Goal: Task Accomplishment & Management: Use online tool/utility

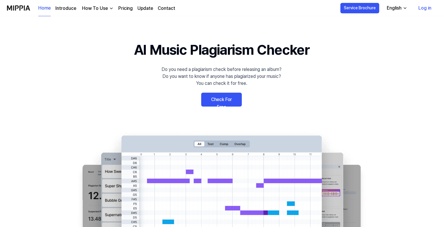
click at [421, 5] on link "Log in" at bounding box center [425, 8] width 22 height 16
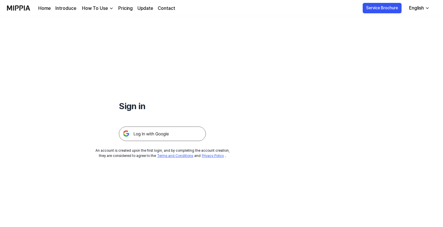
click at [179, 132] on img at bounding box center [162, 134] width 87 height 14
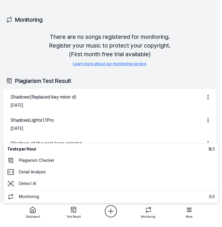
click at [110, 211] on html "Dashboard Pricing Update Contact 4 nndd Dashboard Plagiarism Checker Detail Ana…" at bounding box center [111, 113] width 222 height 227
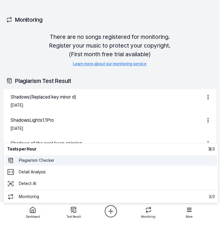
click at [70, 161] on 표절검사 "Plagiarism Checker" at bounding box center [111, 160] width 213 height 10
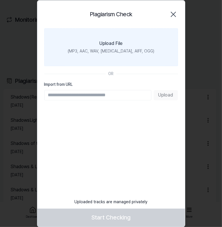
click at [120, 45] on div "Upload File" at bounding box center [111, 43] width 23 height 7
click at [0, 0] on input "Upload File (MP3, AAC, WAV, [MEDICAL_DATA], AIFF, OGG)" at bounding box center [0, 0] width 0 height 0
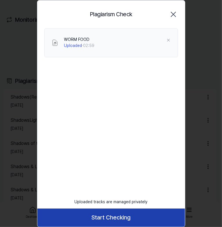
click at [126, 218] on button "Start Checking" at bounding box center [111, 218] width 148 height 18
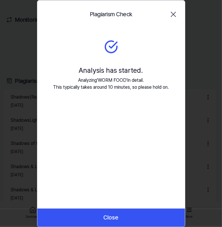
click at [126, 218] on button "Close" at bounding box center [111, 218] width 148 height 18
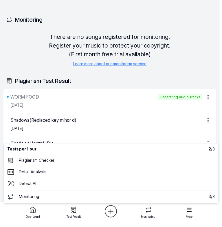
click at [107, 211] on html "Dashboard Pricing Update Contact 4 nndd Dashboard Plagiarism Checker Detail Ana…" at bounding box center [111, 113] width 222 height 227
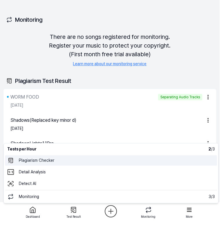
click at [78, 159] on 표절검사 "Plagiarism Checker" at bounding box center [111, 160] width 213 height 10
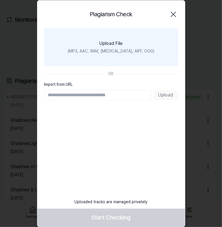
click at [122, 57] on label "Upload File (MP3, AAC, WAV, [MEDICAL_DATA], AIFF, OGG)" at bounding box center [111, 47] width 134 height 38
click at [0, 0] on input "Upload File (MP3, AAC, WAV, [MEDICAL_DATA], AIFF, OGG)" at bounding box center [0, 0] width 0 height 0
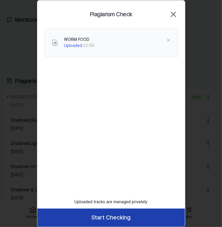
click at [111, 216] on button "Start Checking" at bounding box center [111, 218] width 148 height 18
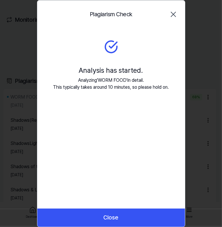
click at [111, 216] on button "Close" at bounding box center [111, 218] width 148 height 18
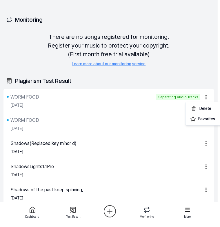
click at [209, 96] on html "Dashboard Pricing Update Contact 4 nndd Dashboard Plagiarism Checker Detail Ana…" at bounding box center [110, 113] width 220 height 227
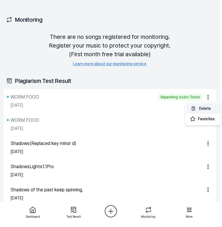
click at [202, 109] on button "Delete" at bounding box center [204, 108] width 34 height 10
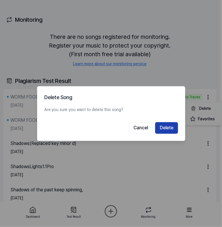
click at [170, 126] on button "Delete" at bounding box center [166, 128] width 23 height 12
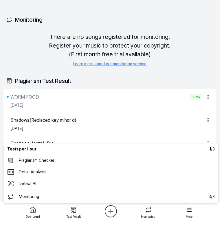
click at [109, 208] on html "Dashboard Pricing Update Contact 4 nndd Dashboard Plagiarism Checker Detail Ana…" at bounding box center [111, 113] width 222 height 227
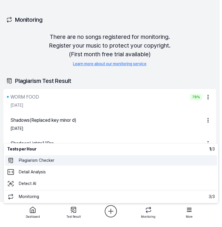
click at [83, 159] on 표절검사 "Plagiarism Checker" at bounding box center [111, 160] width 213 height 10
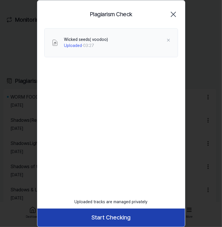
click at [123, 215] on button "Start Checking" at bounding box center [111, 218] width 148 height 18
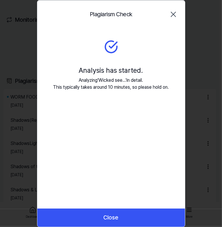
click at [123, 215] on button "Close" at bounding box center [111, 218] width 148 height 18
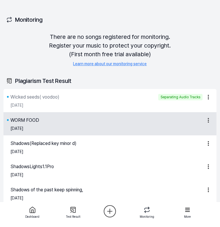
click at [57, 126] on div "[DATE]" at bounding box center [111, 129] width 202 height 10
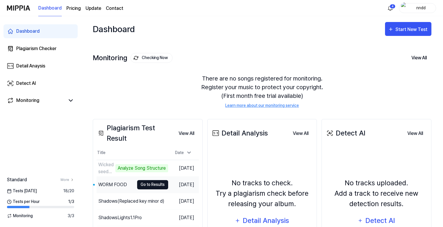
click at [145, 184] on button "Go to Results" at bounding box center [152, 184] width 31 height 9
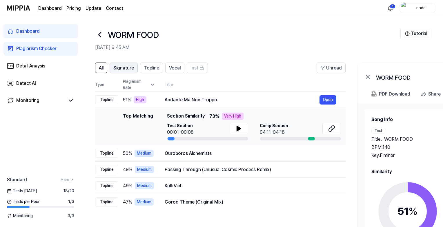
click at [131, 69] on span "Signature" at bounding box center [123, 68] width 21 height 7
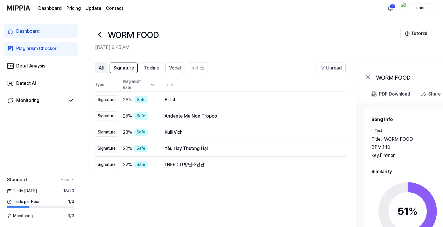
click at [96, 65] on button "All" at bounding box center [101, 68] width 12 height 10
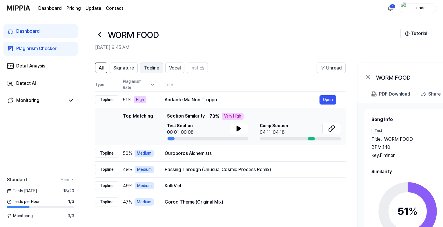
click at [145, 67] on span "Topline" at bounding box center [151, 68] width 15 height 7
click at [178, 67] on span "Vocal" at bounding box center [175, 68] width 12 height 7
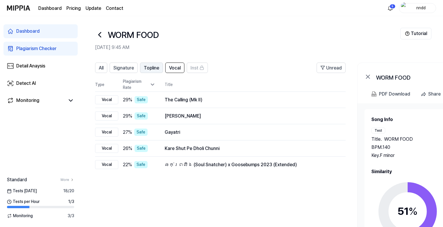
click at [151, 67] on span "Topline" at bounding box center [151, 68] width 15 height 7
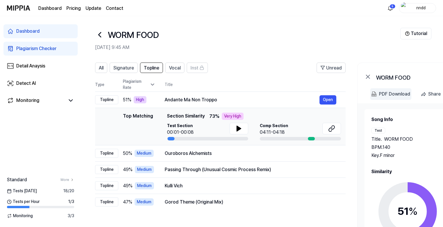
click at [381, 90] on div "PDF Download" at bounding box center [394, 94] width 31 height 8
click at [177, 67] on span "Vocal" at bounding box center [175, 68] width 12 height 7
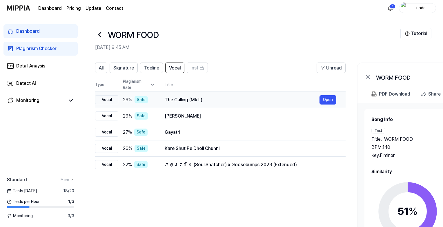
click at [283, 102] on div "The Calling (Mk II)" at bounding box center [242, 100] width 155 height 7
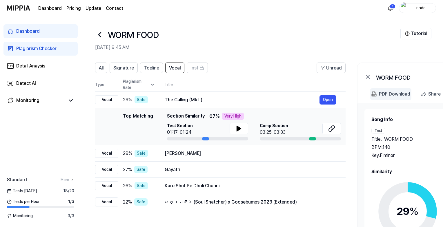
click at [389, 90] on div "PDF Download" at bounding box center [394, 94] width 31 height 8
click at [104, 35] on icon at bounding box center [99, 34] width 9 height 9
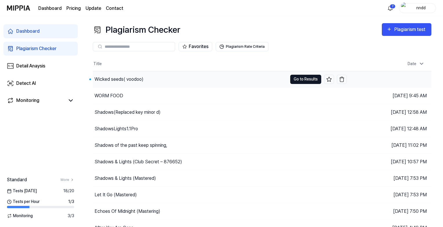
click at [301, 77] on button "Go to Results" at bounding box center [305, 79] width 31 height 9
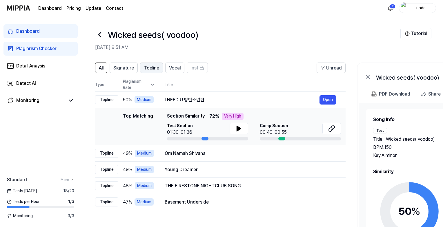
click at [151, 69] on span "Topline" at bounding box center [151, 68] width 15 height 7
click at [390, 92] on div "PDF Download" at bounding box center [394, 94] width 31 height 8
drag, startPoint x: 376, startPoint y: 76, endPoint x: 438, endPoint y: 77, distance: 61.8
click at [438, 77] on div "Wicked seeds( voodoo)" at bounding box center [434, 76] width 116 height 7
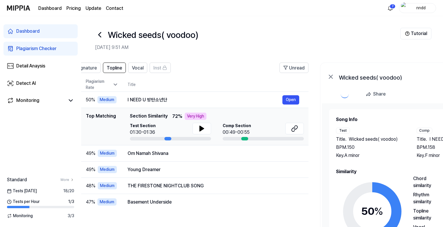
drag, startPoint x: 438, startPoint y: 77, endPoint x: 401, endPoint y: 77, distance: 36.8
click at [401, 77] on div "Wicked seeds( voodoo)" at bounding box center [397, 76] width 116 height 7
click at [391, 75] on div "Wicked seeds( voodoo)" at bounding box center [397, 76] width 116 height 7
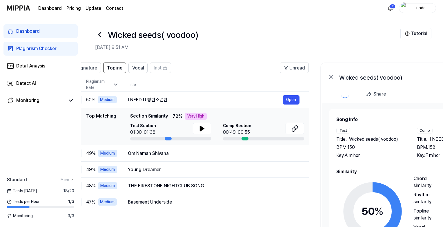
click at [391, 75] on div "Wicked seeds( voodoo)" at bounding box center [397, 76] width 116 height 7
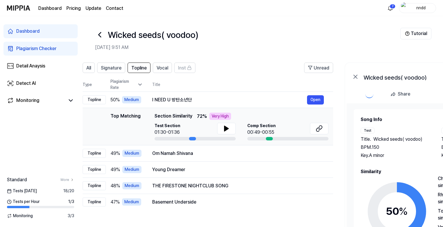
scroll to position [0, 14]
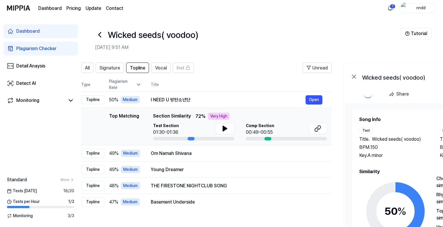
drag, startPoint x: 339, startPoint y: 79, endPoint x: 362, endPoint y: 78, distance: 22.6
click at [362, 78] on div "Wicked seeds( voodoo)" at bounding box center [420, 76] width 116 height 7
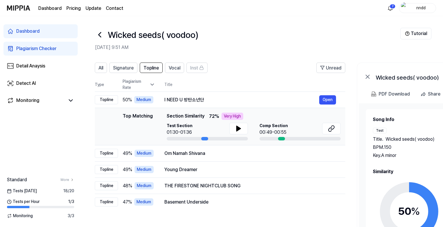
scroll to position [0, 0]
drag, startPoint x: 363, startPoint y: 77, endPoint x: 388, endPoint y: 77, distance: 25.2
click at [388, 77] on div "Wicked seeds( voodoo)" at bounding box center [434, 76] width 116 height 7
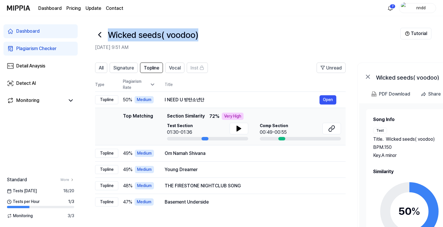
drag, startPoint x: 109, startPoint y: 35, endPoint x: 201, endPoint y: 39, distance: 92.0
click at [201, 39] on div "Wicked seeds( voodoo)" at bounding box center [247, 35] width 305 height 14
copy h1 "Wicked seeds( voodoo)"
click at [177, 68] on span "Vocal" at bounding box center [175, 68] width 12 height 7
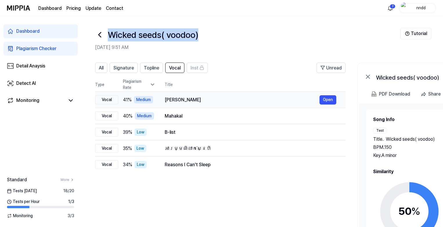
click at [294, 97] on div "[PERSON_NAME]" at bounding box center [242, 100] width 155 height 7
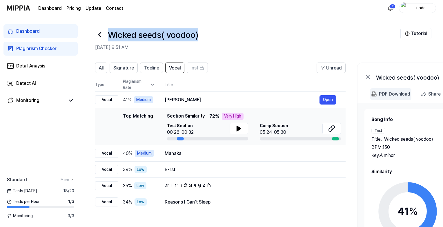
click at [395, 94] on div "PDF Download" at bounding box center [394, 94] width 31 height 8
click at [100, 34] on icon at bounding box center [99, 34] width 9 height 9
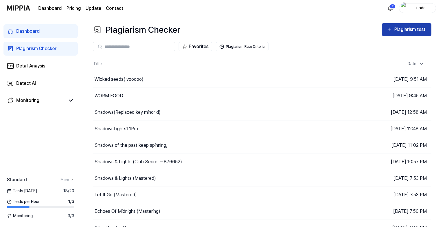
click at [391, 31] on icon "button" at bounding box center [390, 29] width 6 height 7
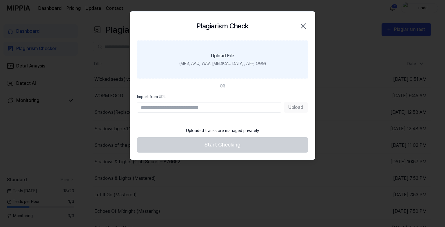
click at [272, 60] on label "Upload File (MP3, AAC, WAV, [MEDICAL_DATA], AIFF, OGG)" at bounding box center [222, 60] width 171 height 38
click at [0, 0] on input "Upload File (MP3, AAC, WAV, [MEDICAL_DATA], AIFF, OGG)" at bounding box center [0, 0] width 0 height 0
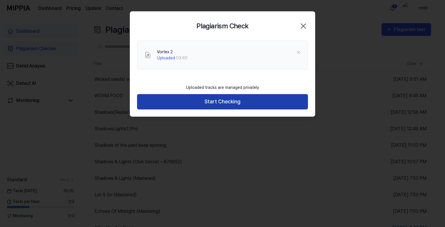
click at [202, 100] on button "Start Checking" at bounding box center [222, 101] width 171 height 15
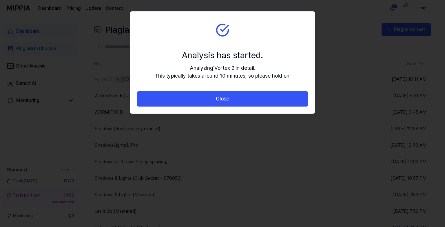
click at [202, 100] on button "Close" at bounding box center [222, 98] width 171 height 15
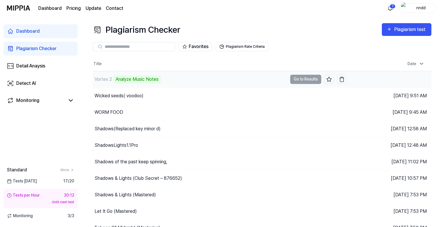
click at [226, 84] on div "Vortex 2 Analyze Music Notes" at bounding box center [190, 79] width 195 height 16
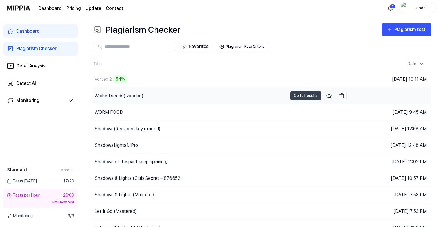
scroll to position [25, 0]
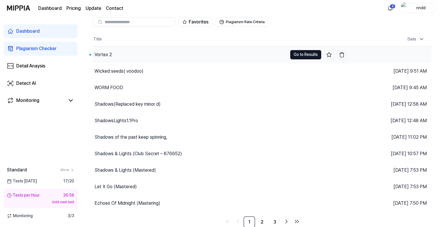
click at [307, 51] on button "Go to Results" at bounding box center [305, 54] width 31 height 9
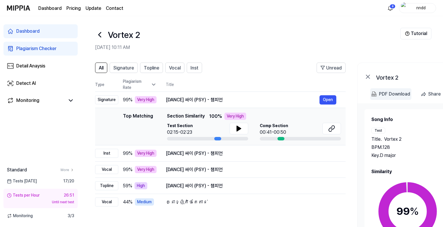
click at [387, 92] on div "PDF Download" at bounding box center [394, 94] width 31 height 8
click at [370, 76] on icon at bounding box center [368, 76] width 7 height 7
click at [144, 68] on span "Topline" at bounding box center [151, 68] width 15 height 7
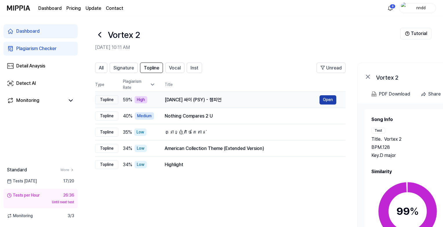
click at [331, 99] on button "Open" at bounding box center [328, 99] width 17 height 9
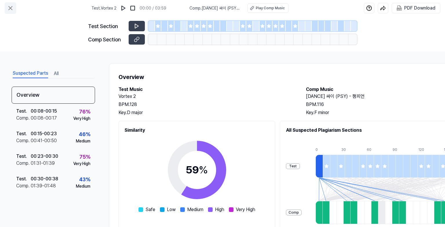
click at [10, 8] on icon at bounding box center [10, 7] width 3 height 3
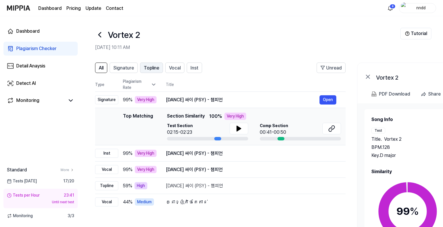
click at [145, 68] on span "Topline" at bounding box center [151, 68] width 15 height 7
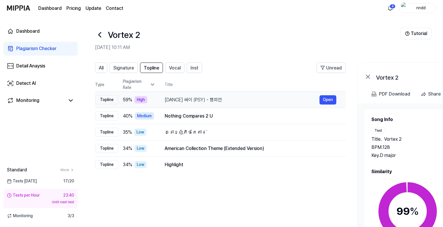
click at [228, 101] on div "[DANCE] 싸이 (PSY) - 챔피언" at bounding box center [242, 100] width 155 height 7
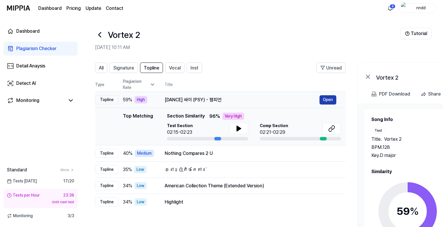
click at [333, 96] on button "Open" at bounding box center [328, 99] width 17 height 9
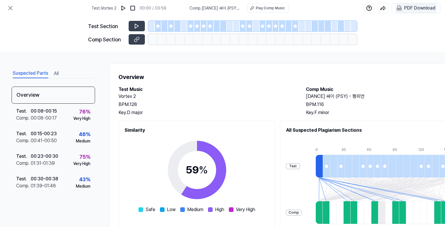
click at [407, 4] on div "PDF Download" at bounding box center [420, 8] width 31 height 8
click at [13, 6] on icon at bounding box center [10, 8] width 7 height 7
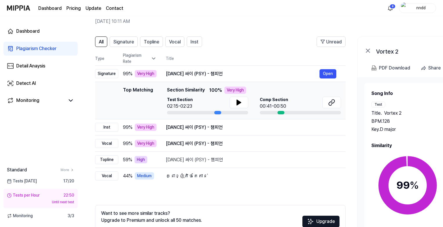
scroll to position [26, 0]
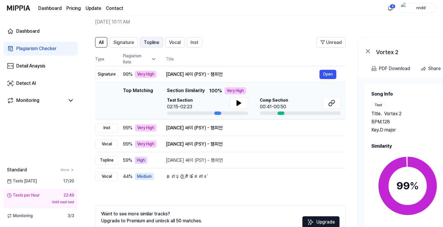
click at [149, 39] on span "Topline" at bounding box center [151, 42] width 15 height 7
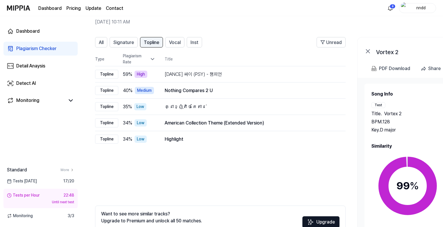
scroll to position [0, 0]
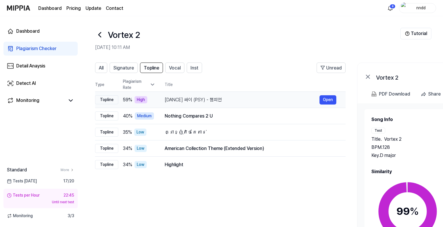
click at [263, 99] on div "[DANCE] 싸이 (PSY) - 챔피언" at bounding box center [242, 100] width 155 height 7
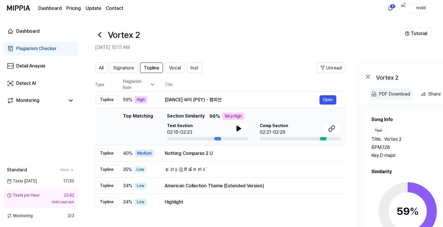
click at [391, 92] on div "PDF Download" at bounding box center [394, 94] width 31 height 8
click at [178, 68] on span "Vocal" at bounding box center [175, 68] width 12 height 7
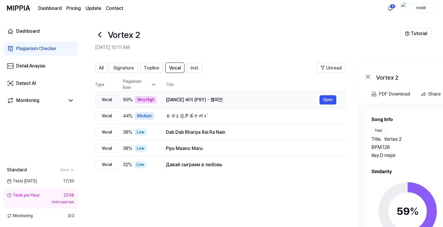
click at [296, 97] on div "[DANCE] 싸이 (PSY) - 챔피언" at bounding box center [243, 100] width 154 height 7
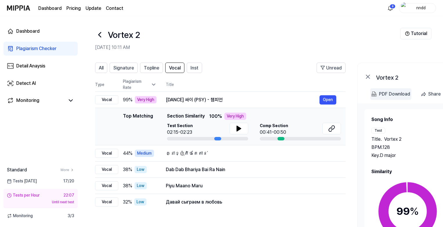
click at [380, 90] on div "PDF Download" at bounding box center [394, 94] width 31 height 8
